Goal: Find specific page/section: Find specific page/section

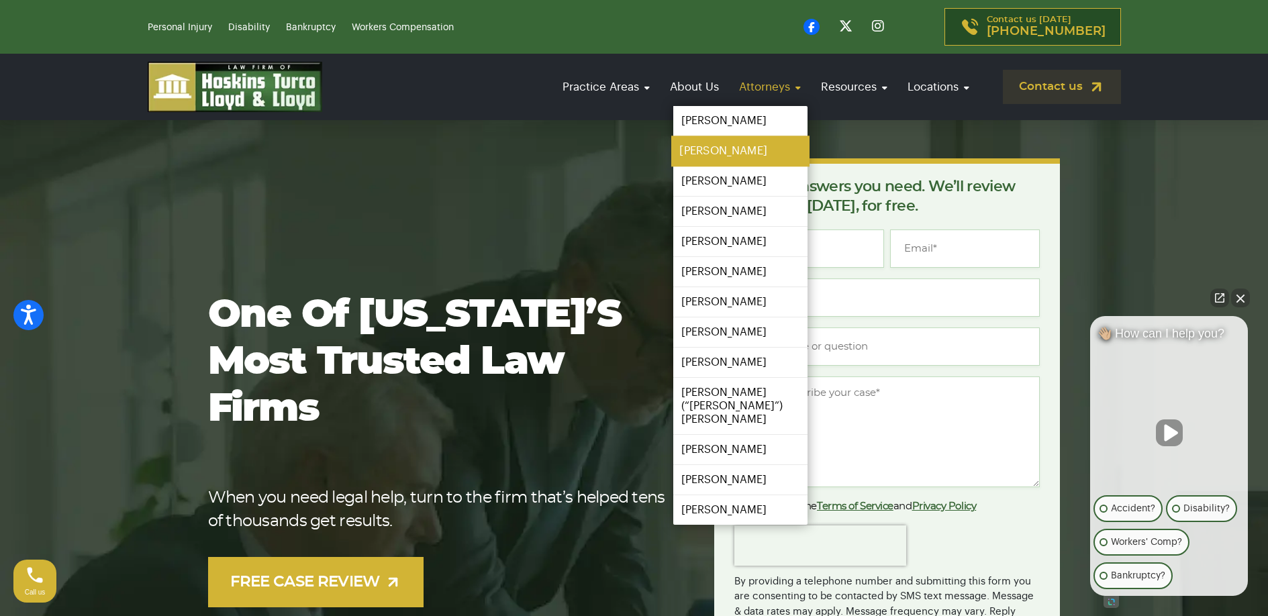
click at [727, 150] on link "[PERSON_NAME]" at bounding box center [740, 151] width 138 height 30
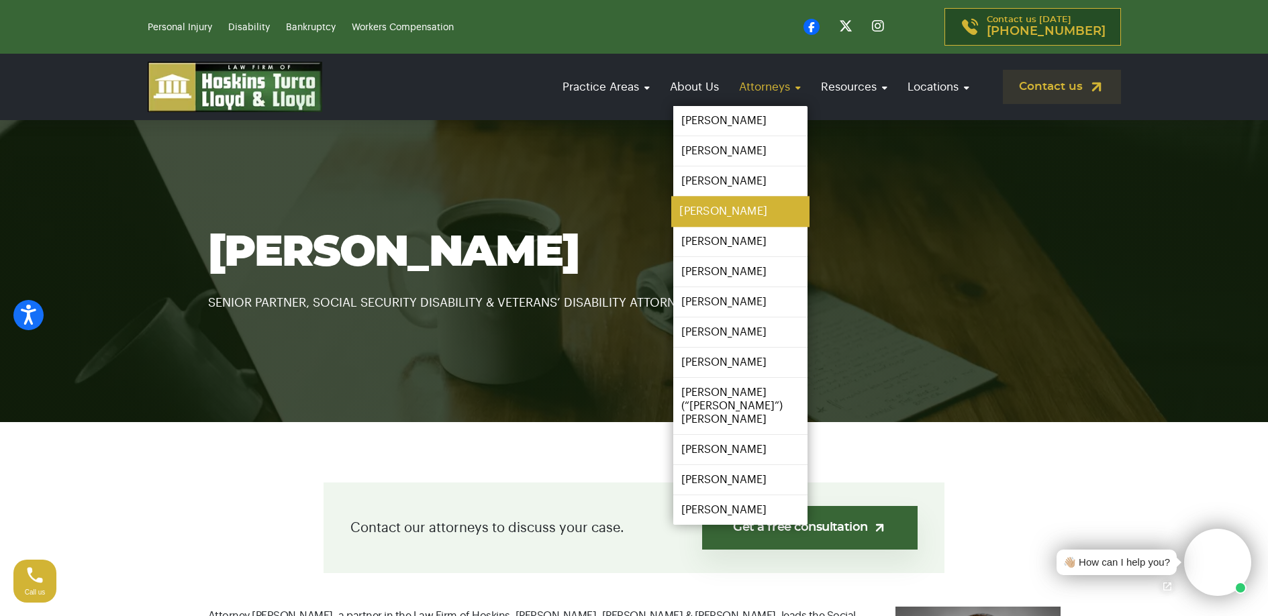
click at [716, 207] on link "[PERSON_NAME]" at bounding box center [740, 212] width 138 height 30
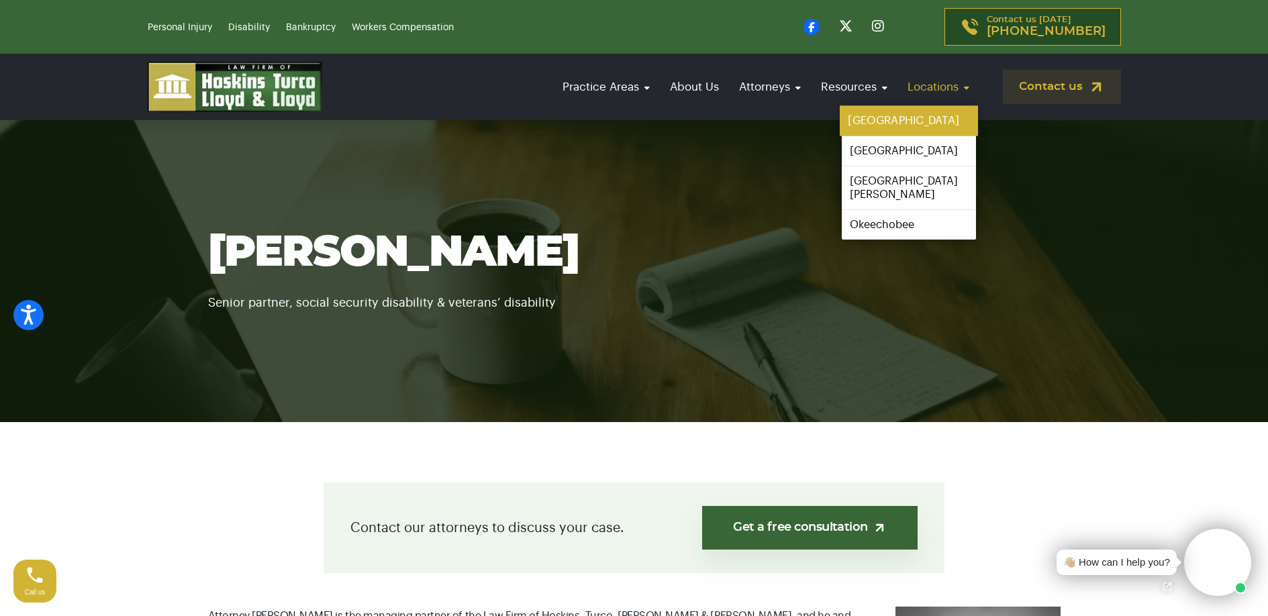
click at [881, 123] on link "[GEOGRAPHIC_DATA]" at bounding box center [909, 121] width 138 height 30
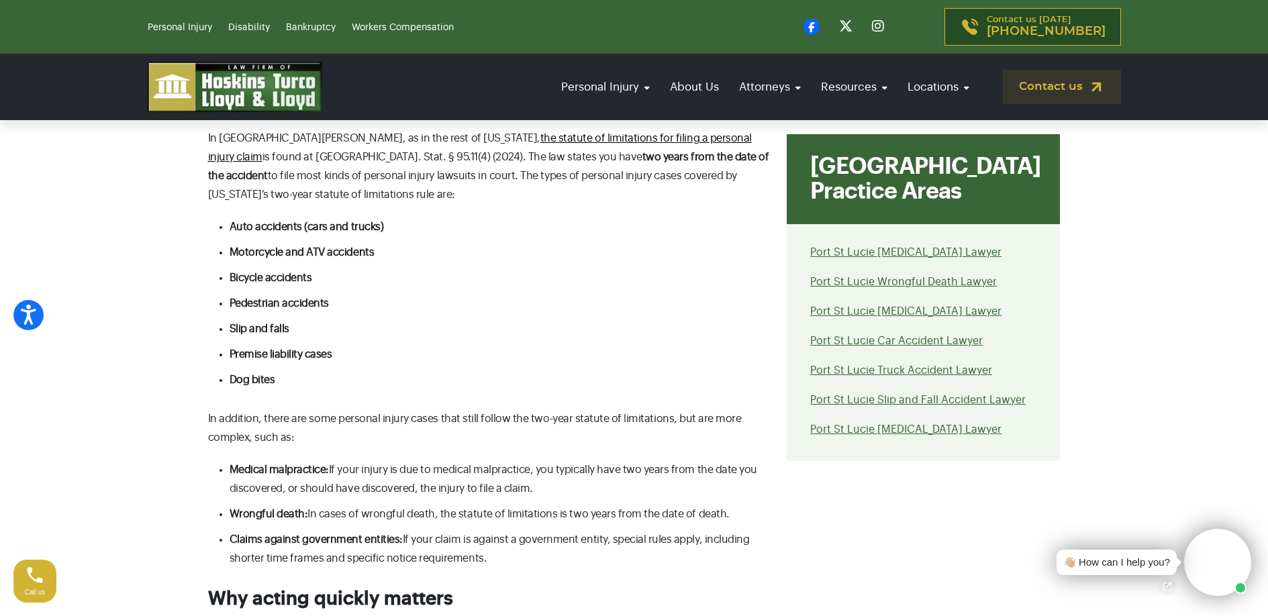
scroll to position [5302, 0]
